Goal: Task Accomplishment & Management: Use online tool/utility

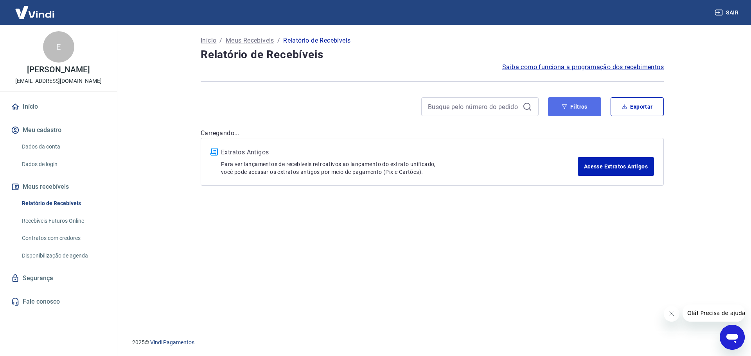
drag, startPoint x: 582, startPoint y: 107, endPoint x: 580, endPoint y: 112, distance: 5.3
click at [582, 107] on button "Filtros" at bounding box center [574, 106] width 53 height 19
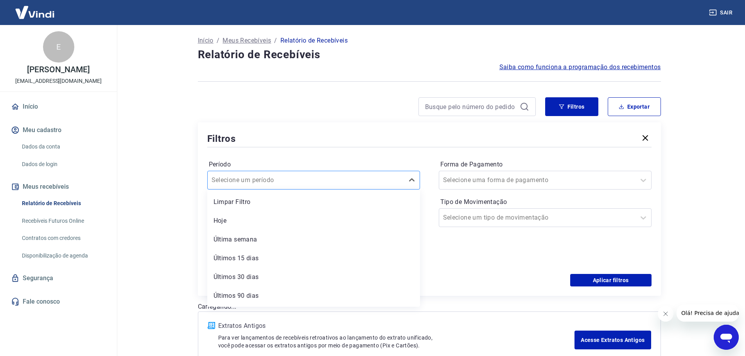
click at [309, 183] on div at bounding box center [306, 180] width 189 height 11
click at [297, 206] on div "Período personalizado" at bounding box center [313, 225] width 213 height 59
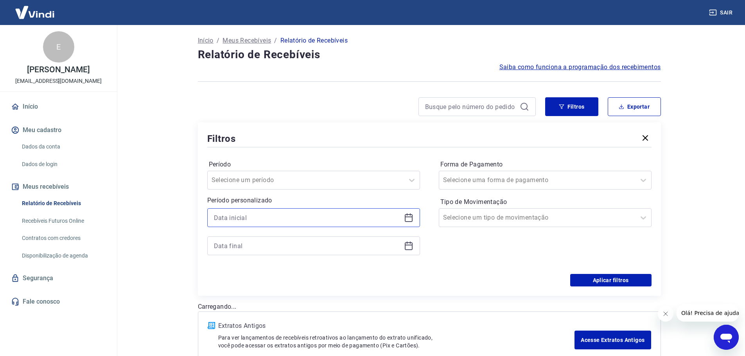
click at [296, 214] on input at bounding box center [307, 218] width 187 height 12
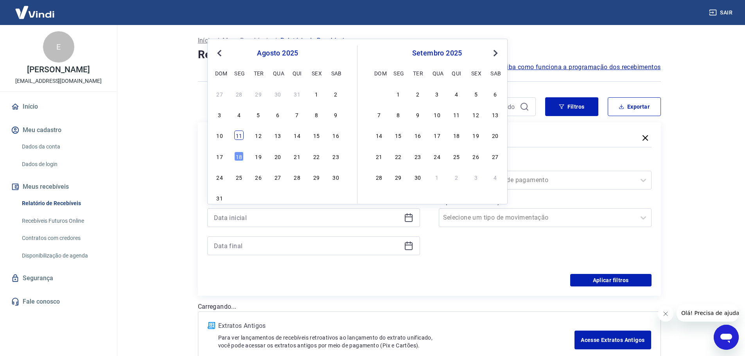
click at [241, 139] on div "11" at bounding box center [238, 135] width 9 height 9
type input "[DATE]"
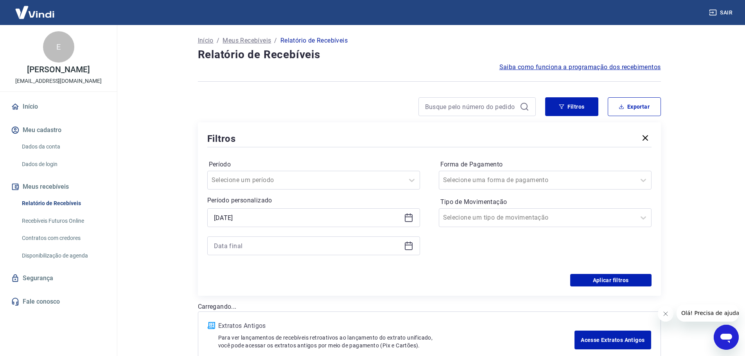
click at [246, 252] on div at bounding box center [313, 246] width 213 height 19
click at [245, 249] on input at bounding box center [307, 246] width 187 height 12
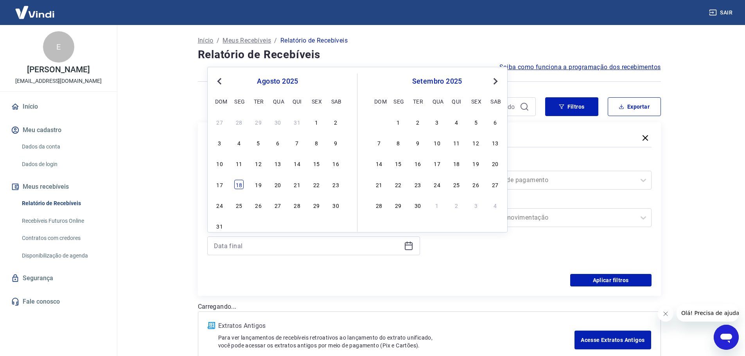
click at [241, 187] on div "18" at bounding box center [238, 184] width 9 height 9
type input "[DATE]"
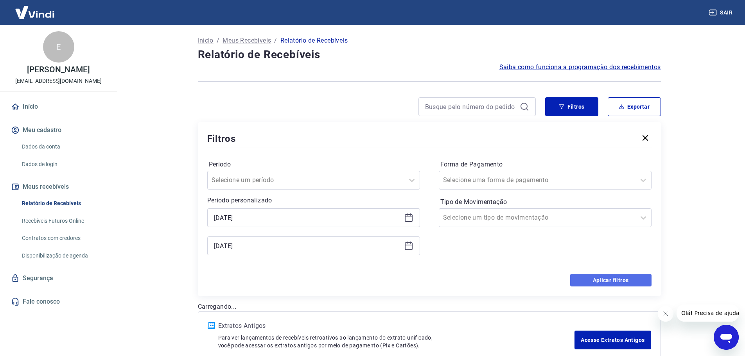
click at [619, 278] on button "Aplicar filtros" at bounding box center [610, 280] width 81 height 13
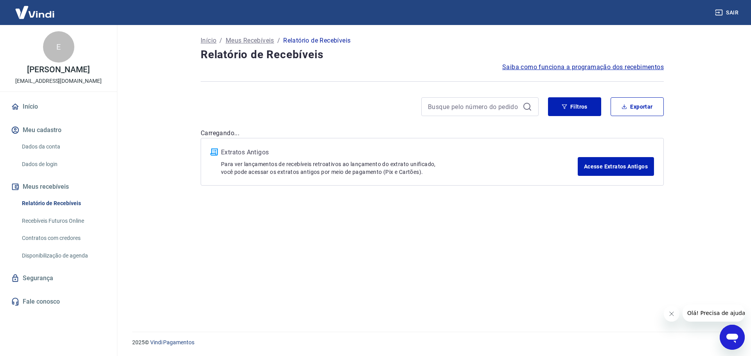
click at [669, 312] on icon "Fechar mensagem da empresa" at bounding box center [671, 314] width 4 height 4
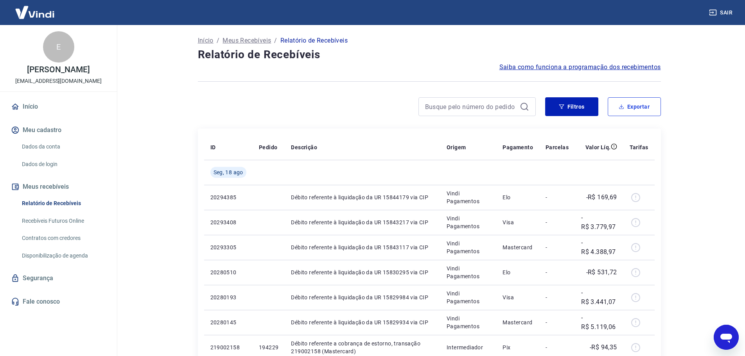
click at [634, 108] on button "Exportar" at bounding box center [634, 106] width 53 height 19
type input "[DATE]"
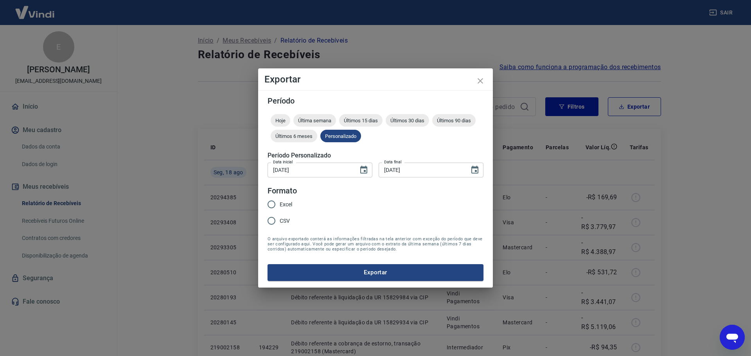
click at [269, 204] on input "Excel" at bounding box center [271, 204] width 16 height 16
radio input "true"
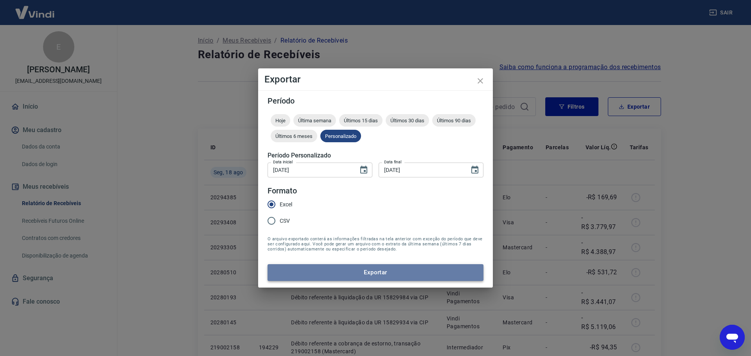
click at [397, 275] on button "Exportar" at bounding box center [376, 272] width 216 height 16
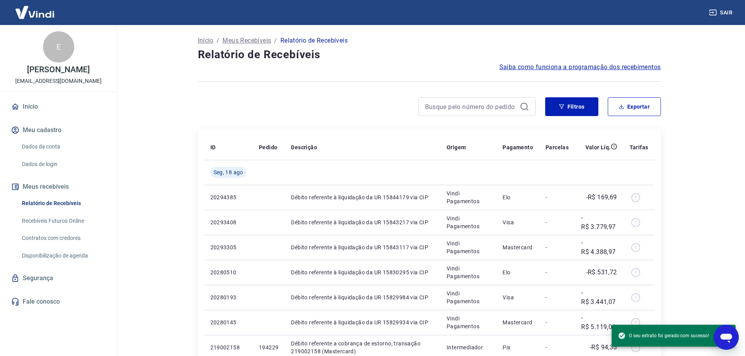
click at [729, 10] on button "Sair" at bounding box center [722, 12] width 28 height 14
